Goal: Transaction & Acquisition: Obtain resource

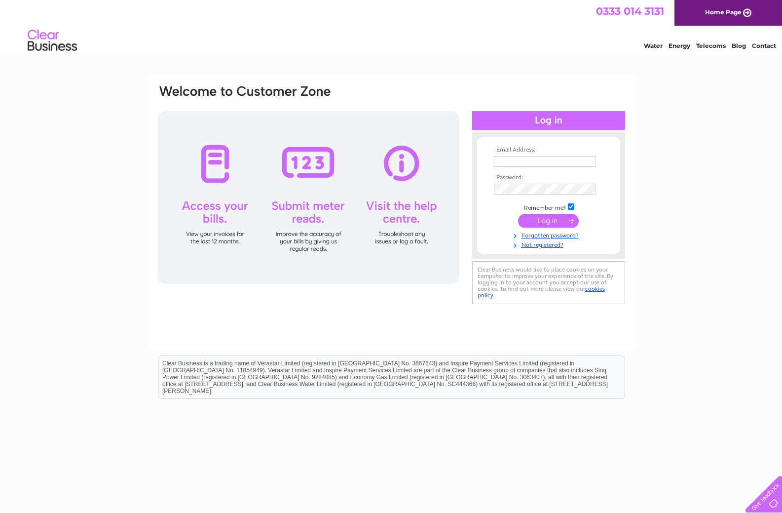
click at [530, 165] on input "text" at bounding box center [545, 161] width 102 height 11
type input "[EMAIL_ADDRESS][DOMAIN_NAME]"
click at [518, 215] on input "submit" at bounding box center [548, 222] width 61 height 14
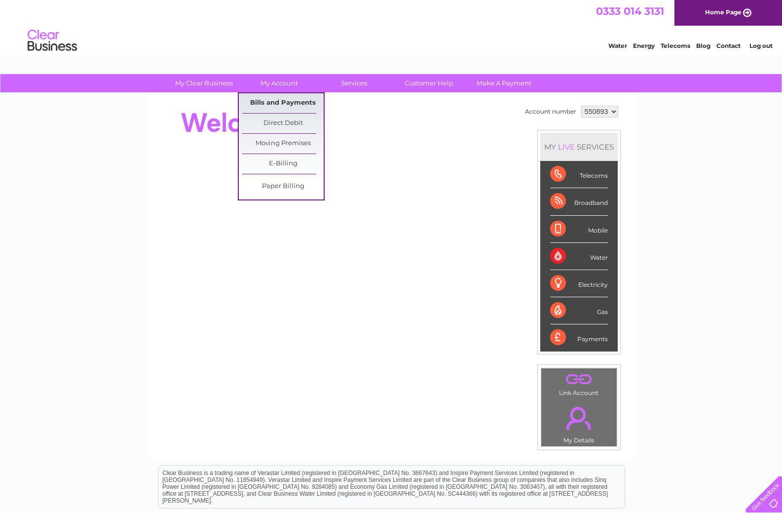
click at [281, 104] on link "Bills and Payments" at bounding box center [282, 103] width 81 height 20
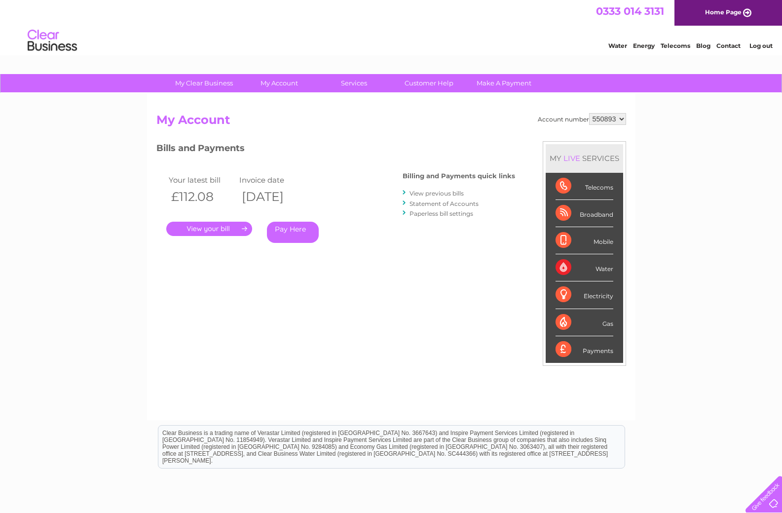
click at [213, 231] on link "." at bounding box center [209, 229] width 86 height 14
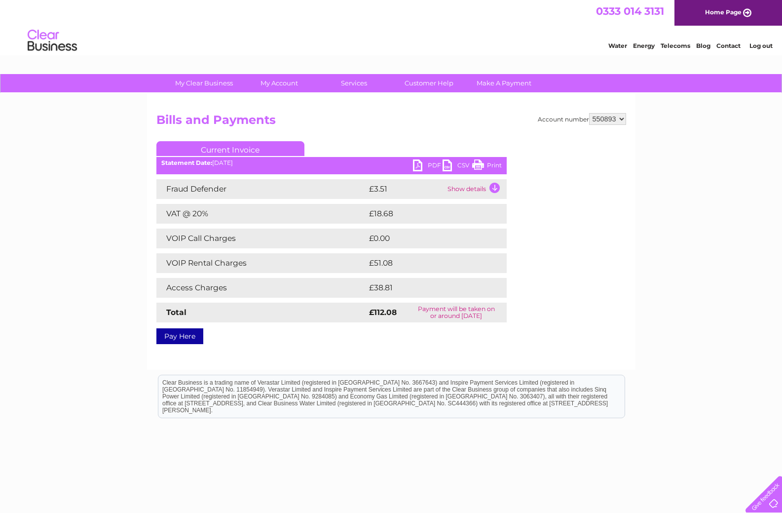
click at [422, 164] on link "PDF" at bounding box center [428, 166] width 30 height 14
